Goal: Task Accomplishment & Management: Manage account settings

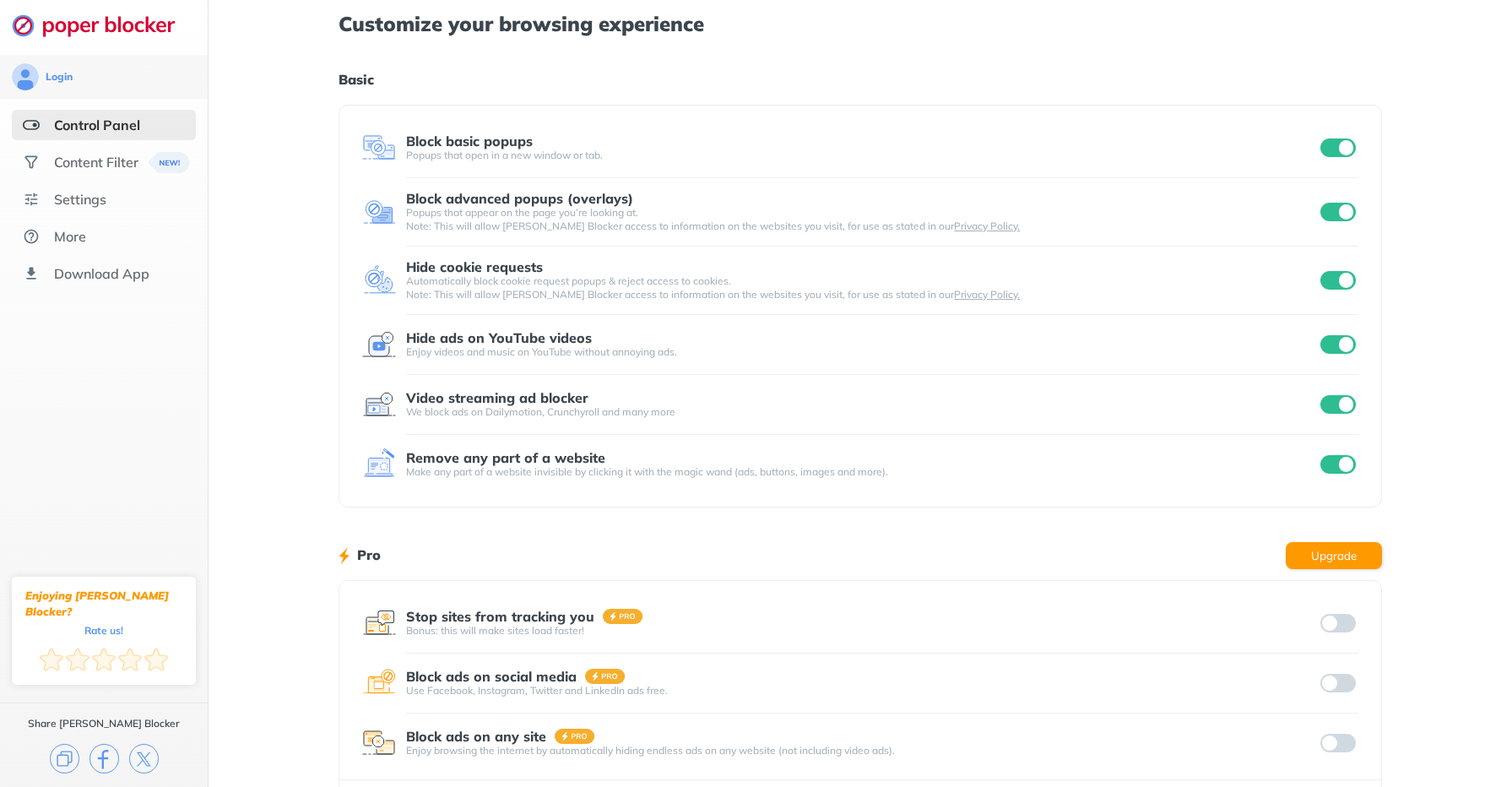
scroll to position [4, 0]
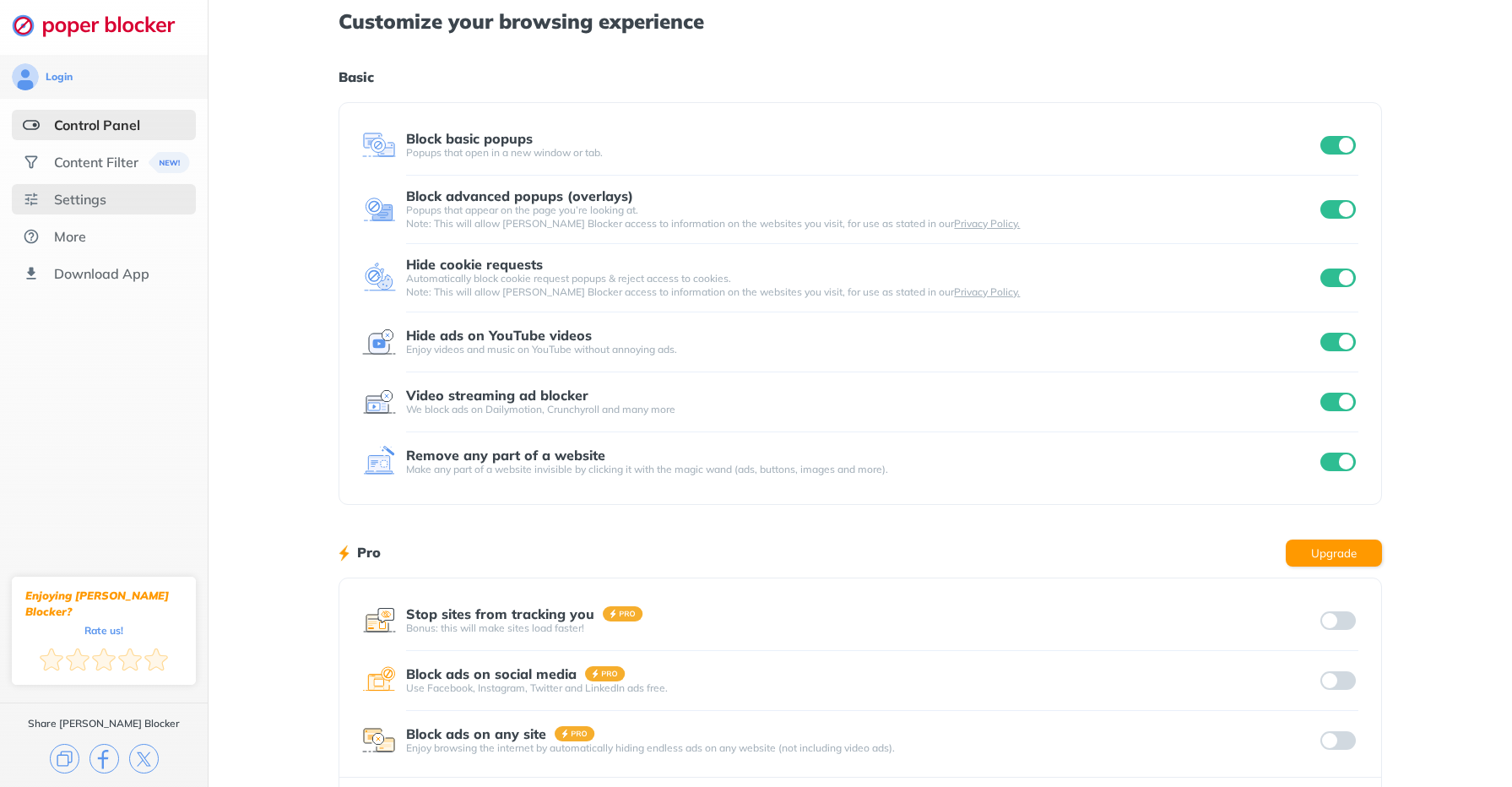
click at [82, 201] on div "Settings" at bounding box center [80, 200] width 53 height 17
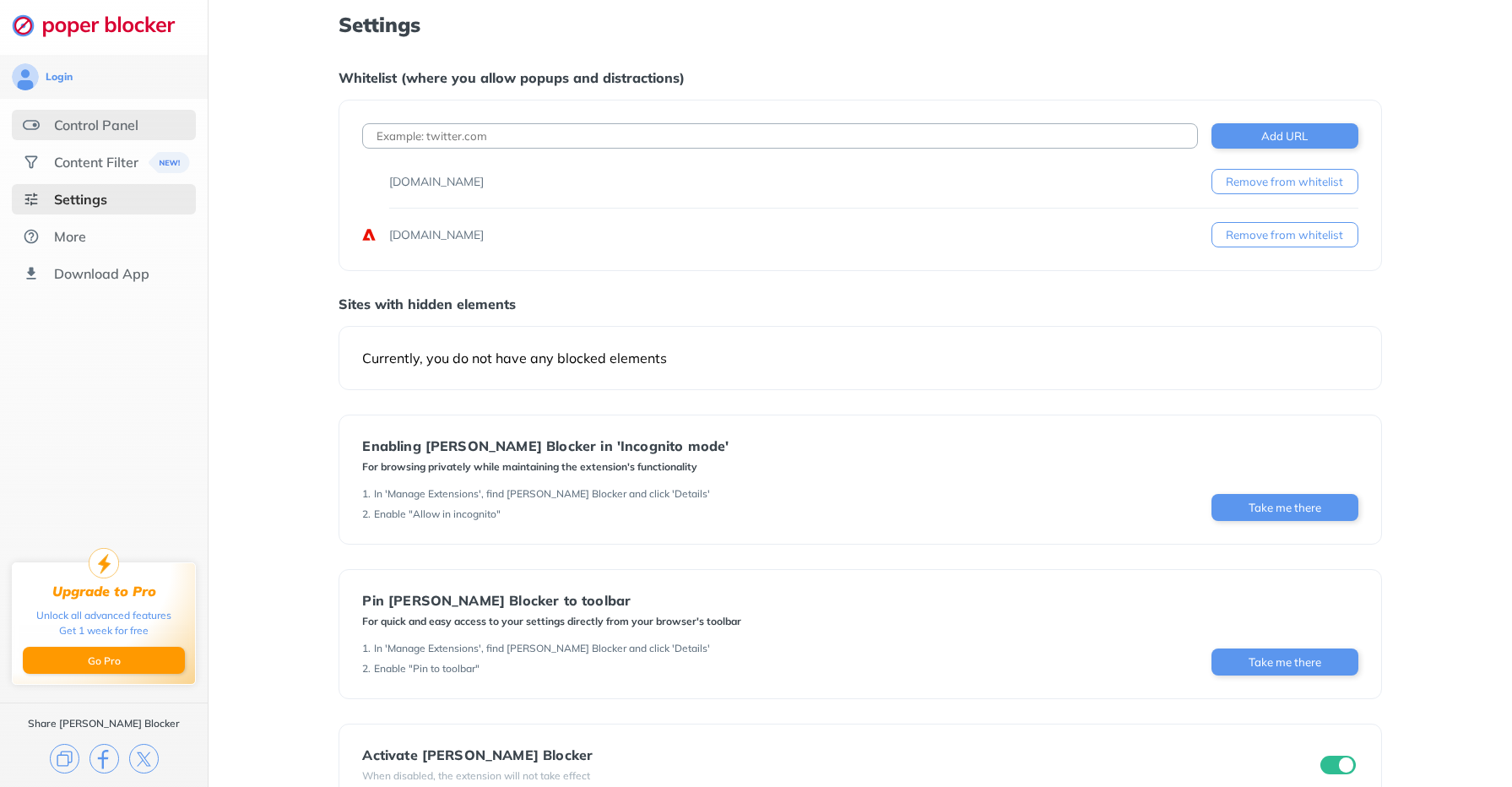
click at [126, 121] on div "Control Panel" at bounding box center [96, 125] width 84 height 17
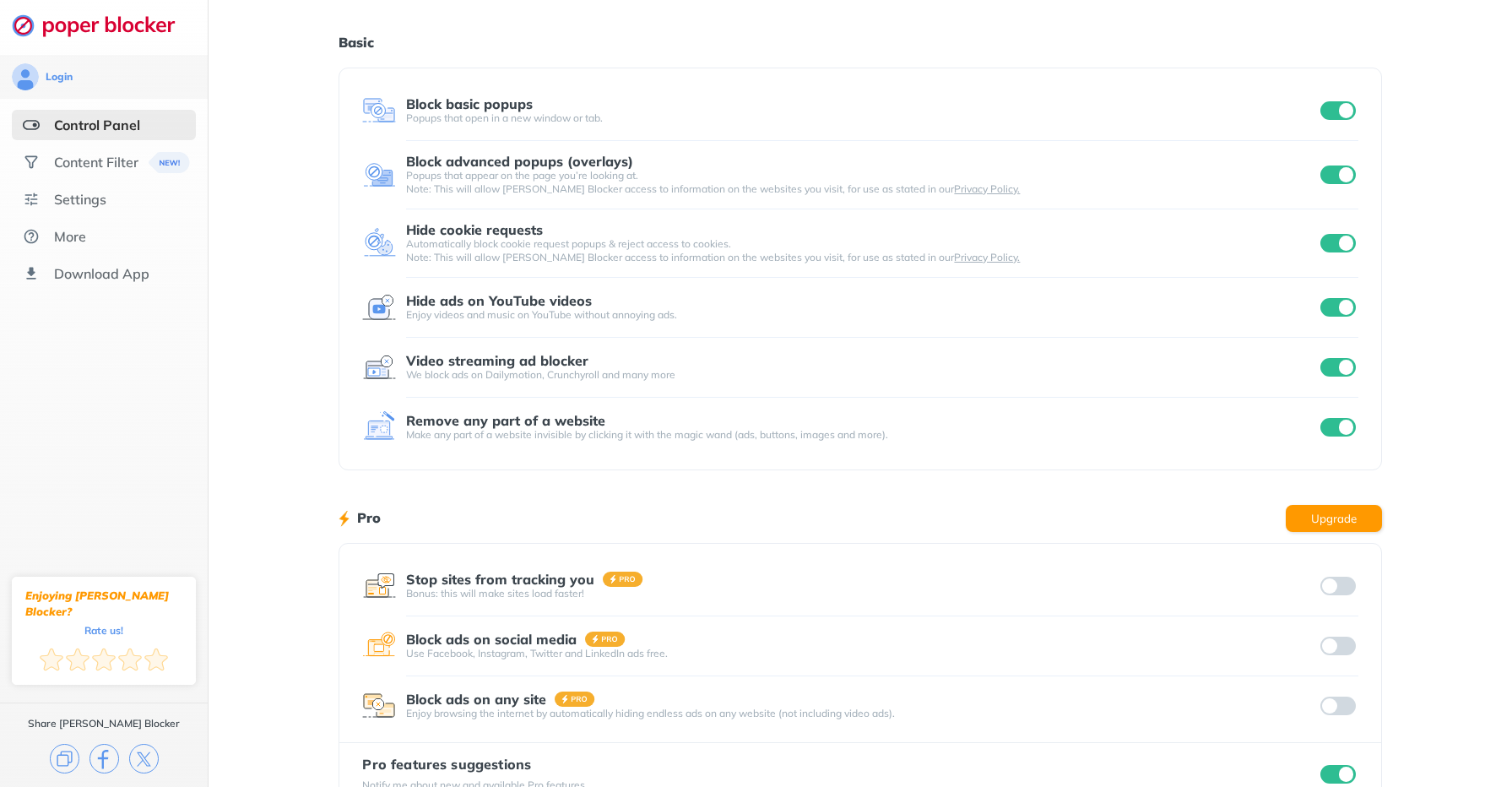
scroll to position [86, 0]
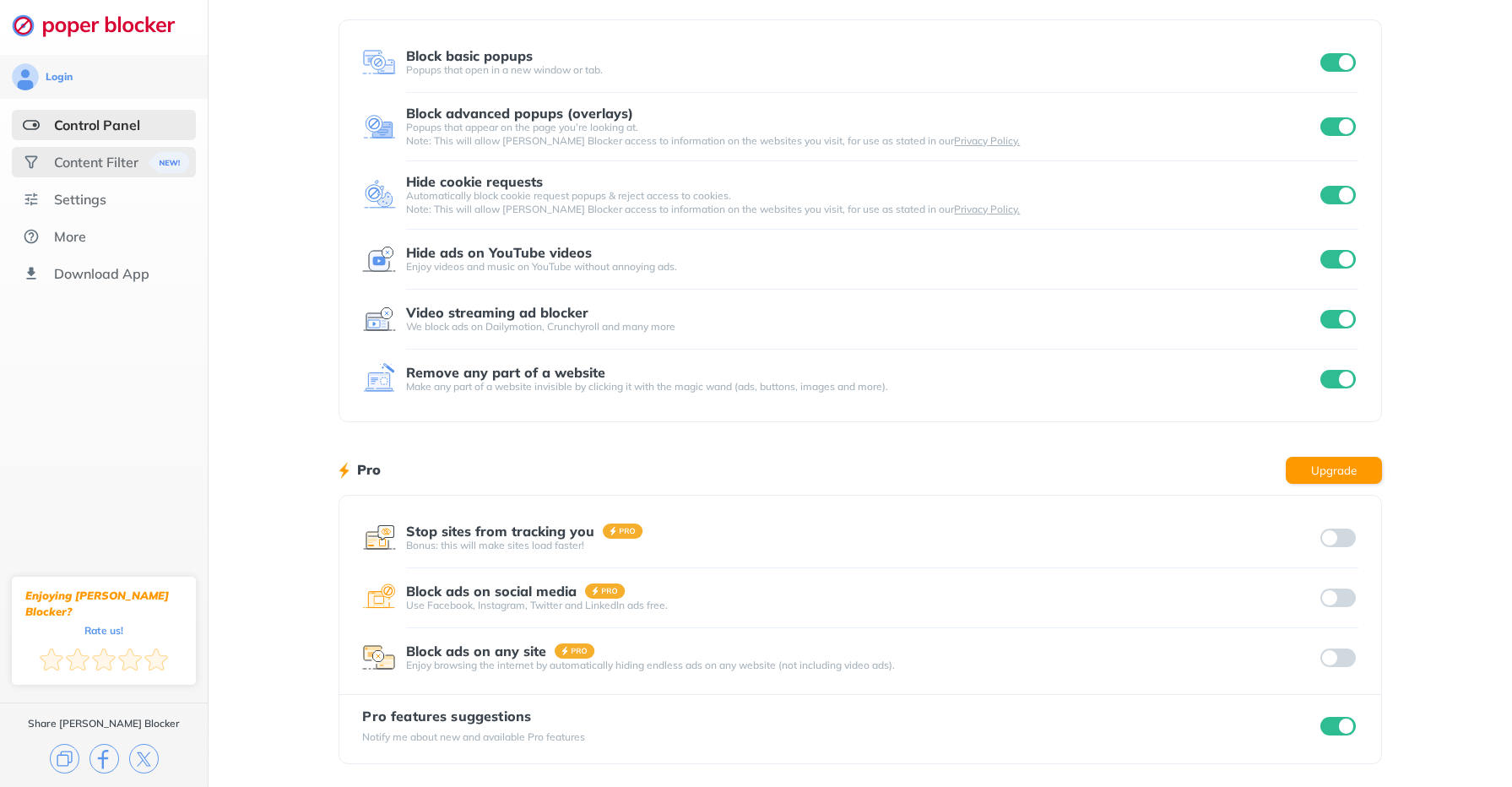
click at [74, 158] on div "Content Filter" at bounding box center [96, 162] width 84 height 17
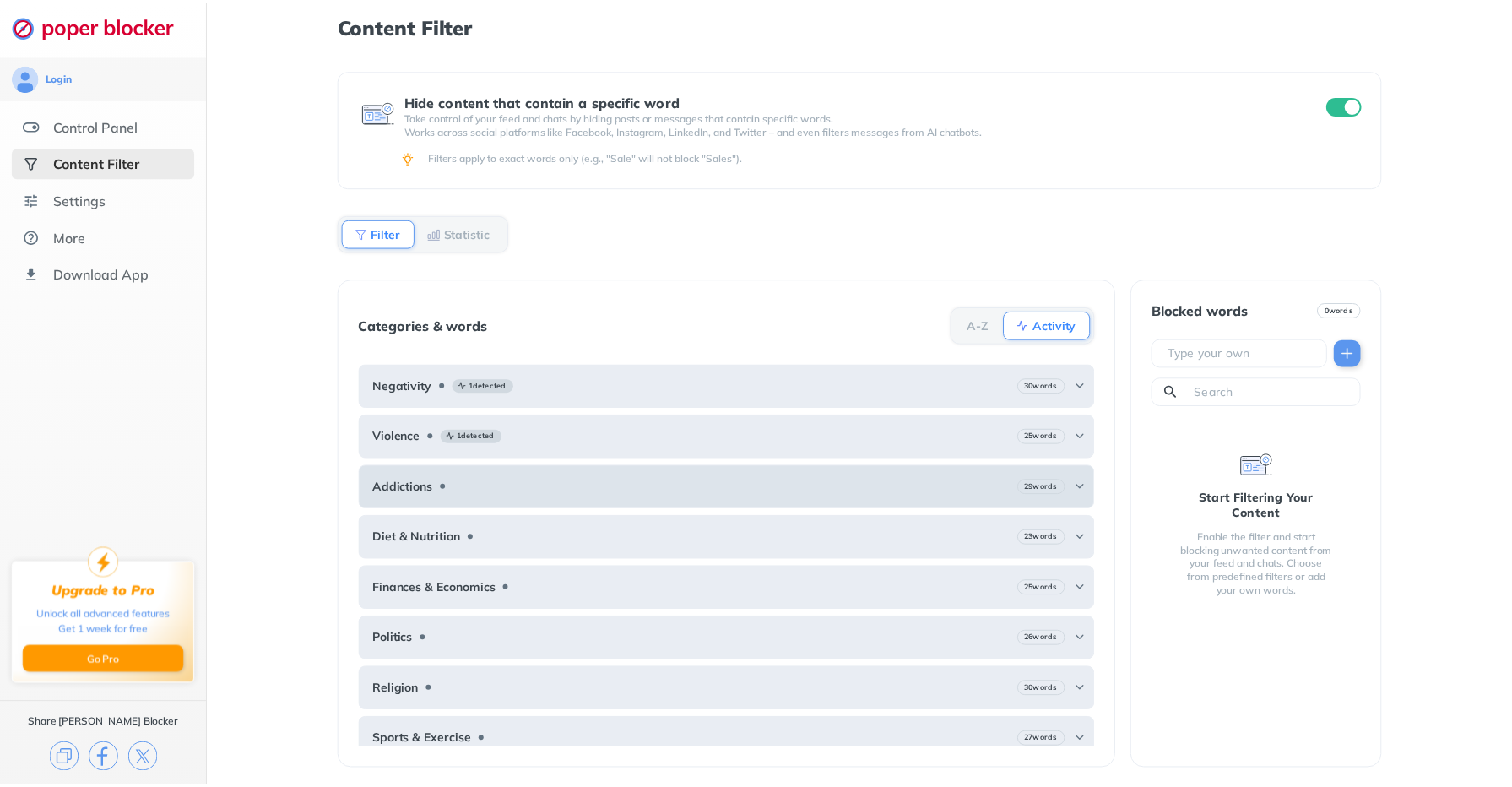
scroll to position [13, 0]
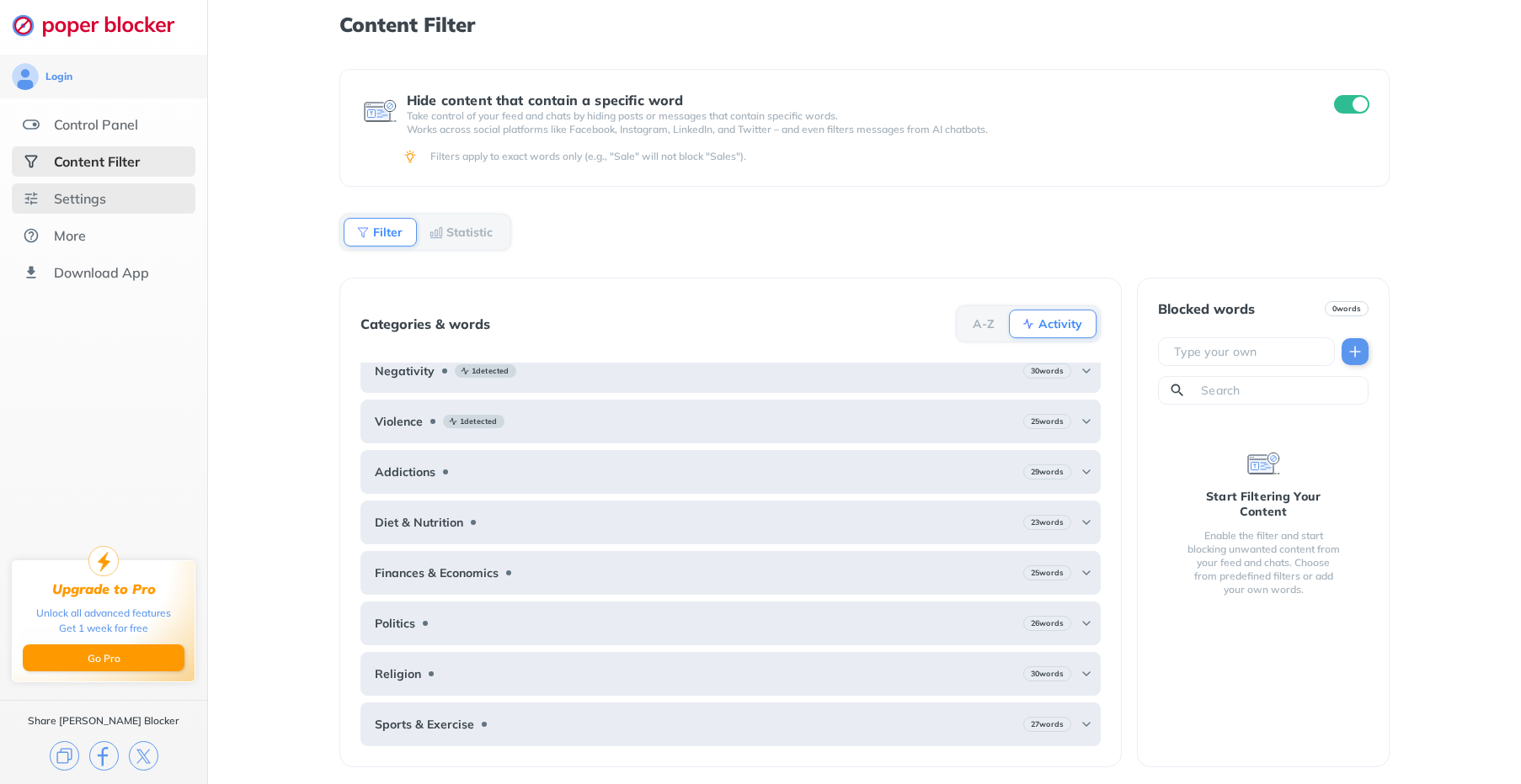
click at [93, 193] on div "Settings" at bounding box center [79, 199] width 53 height 17
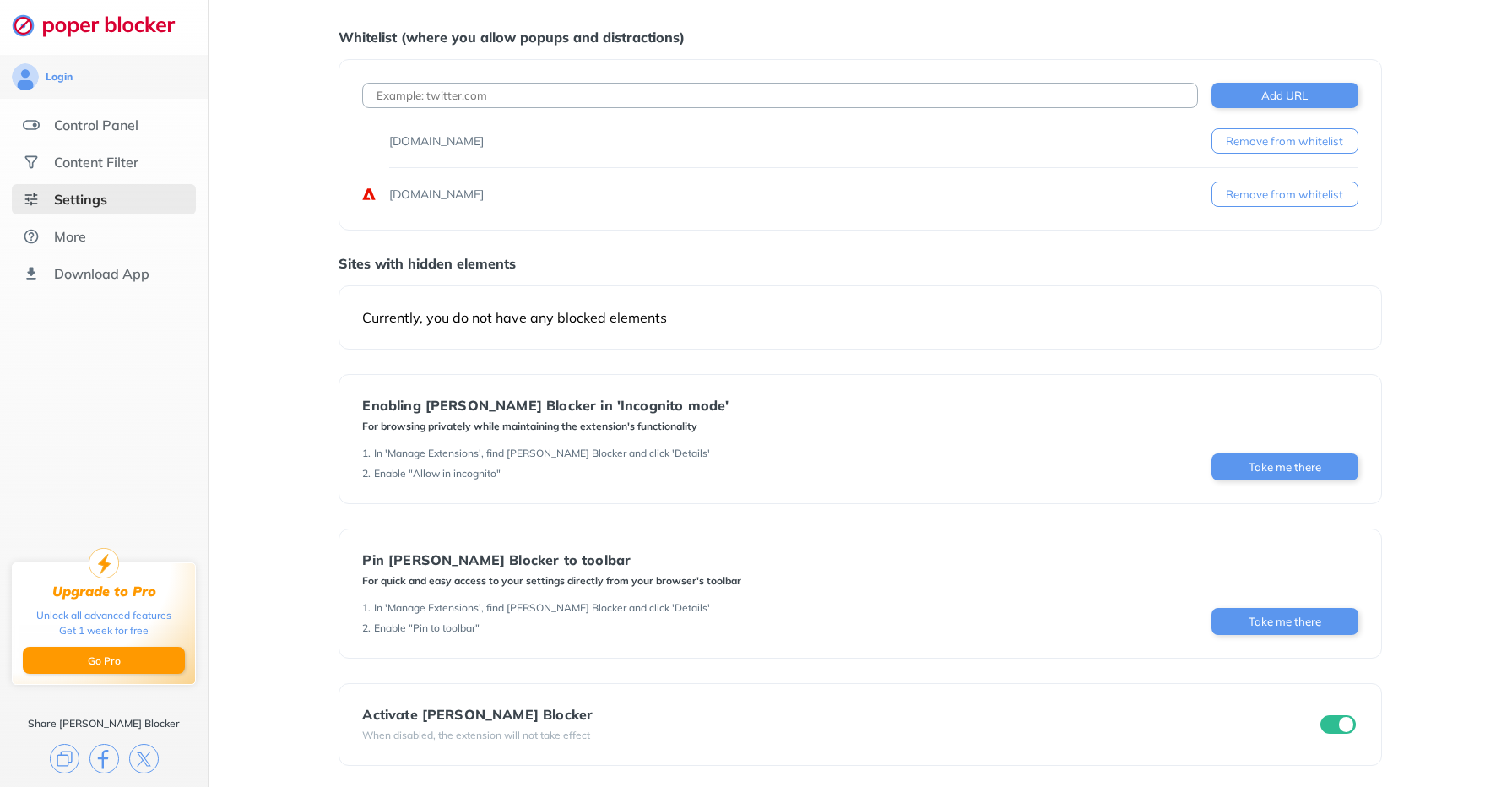
scroll to position [44, 0]
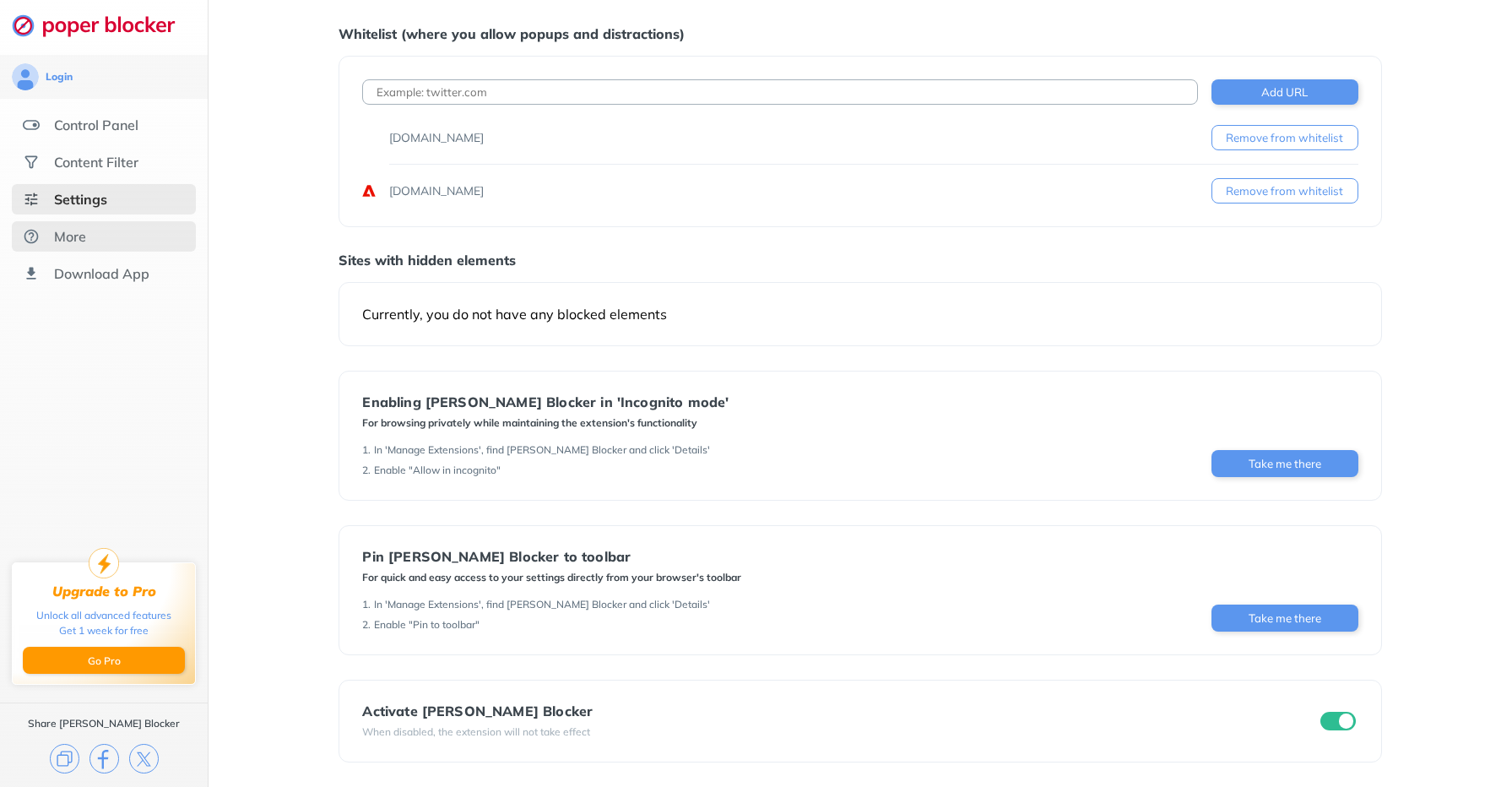
click at [123, 242] on div "More" at bounding box center [104, 237] width 184 height 31
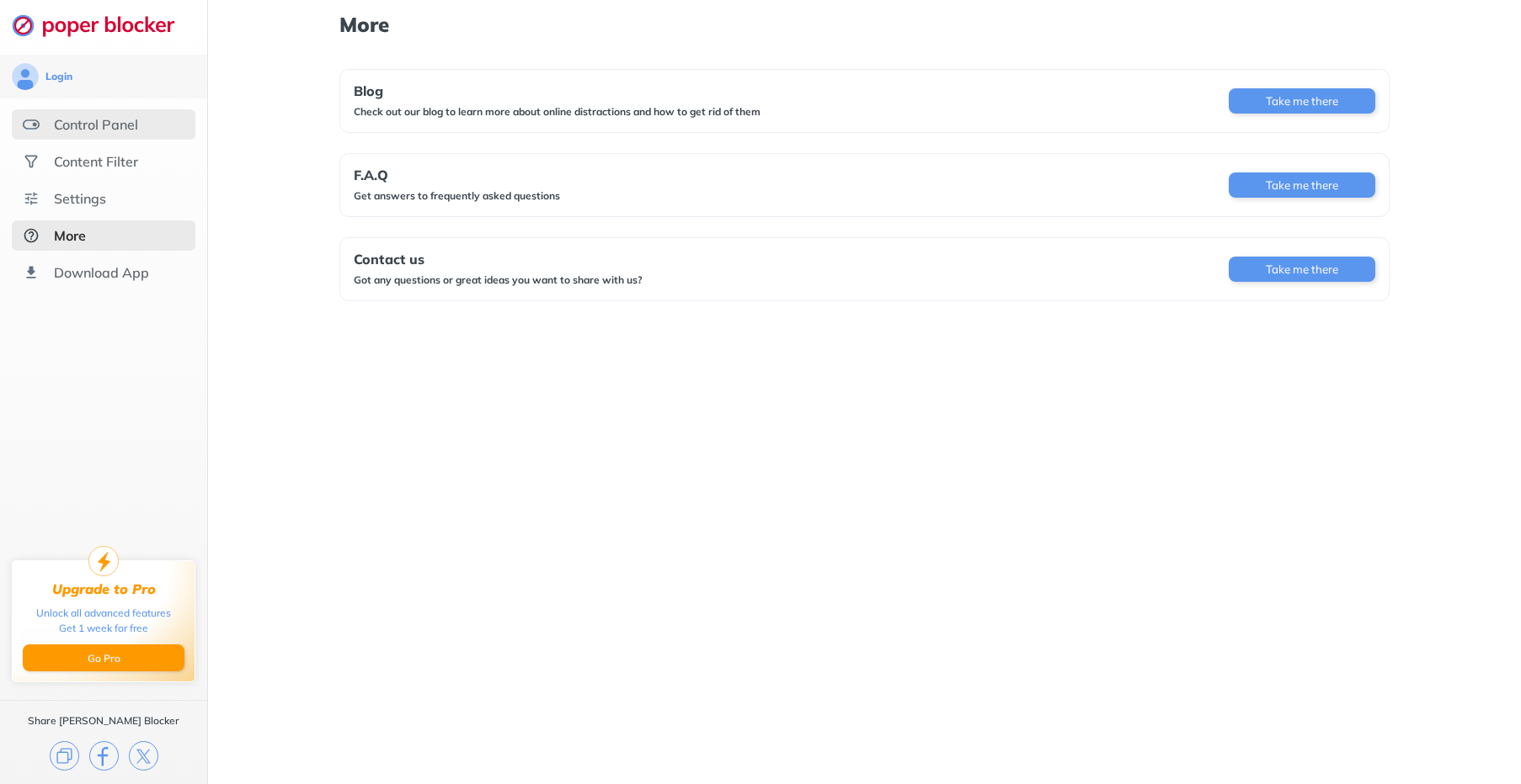
click at [117, 121] on div "Control Panel" at bounding box center [96, 124] width 84 height 17
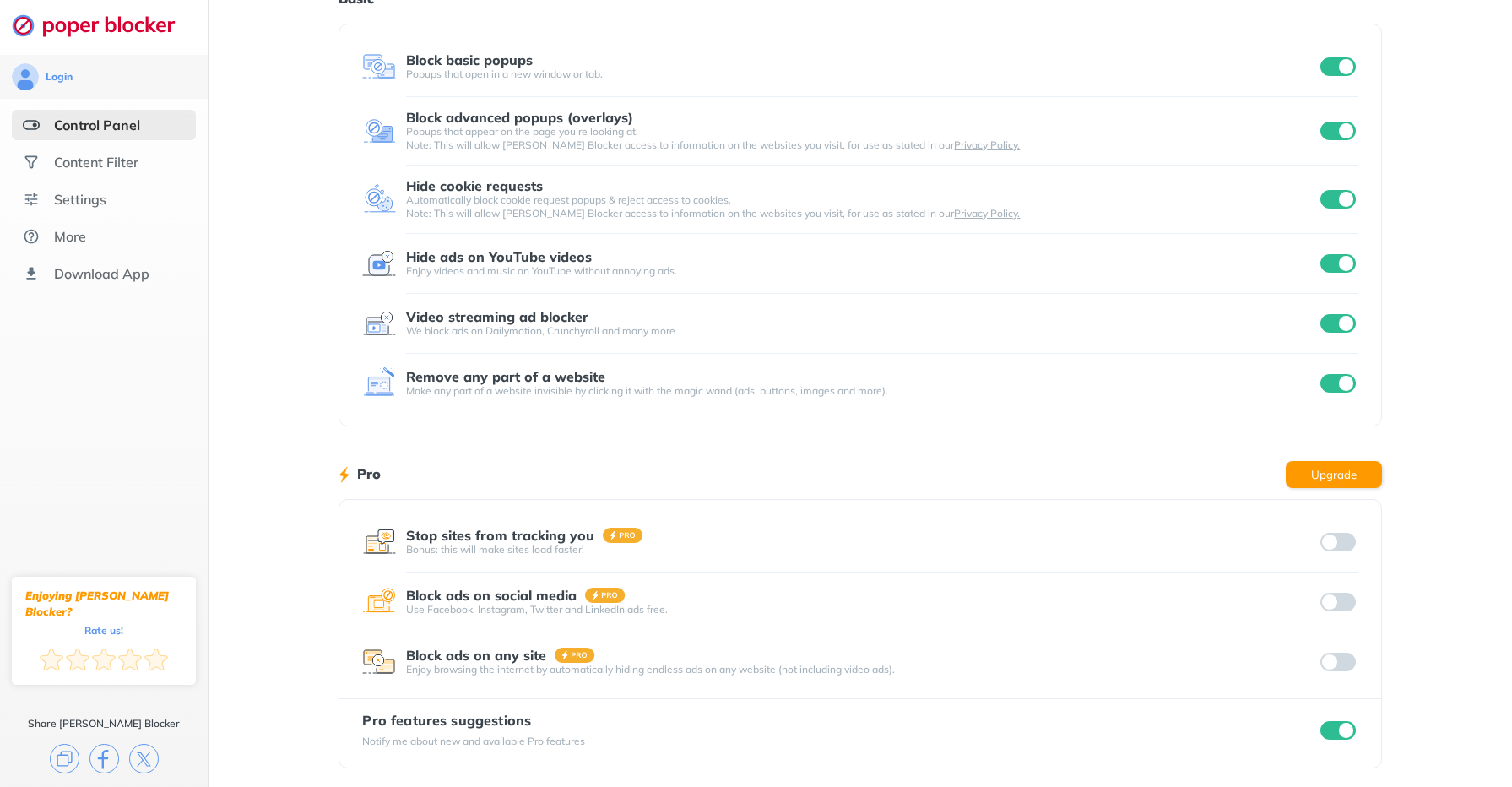
scroll to position [86, 0]
